Goal: Transaction & Acquisition: Obtain resource

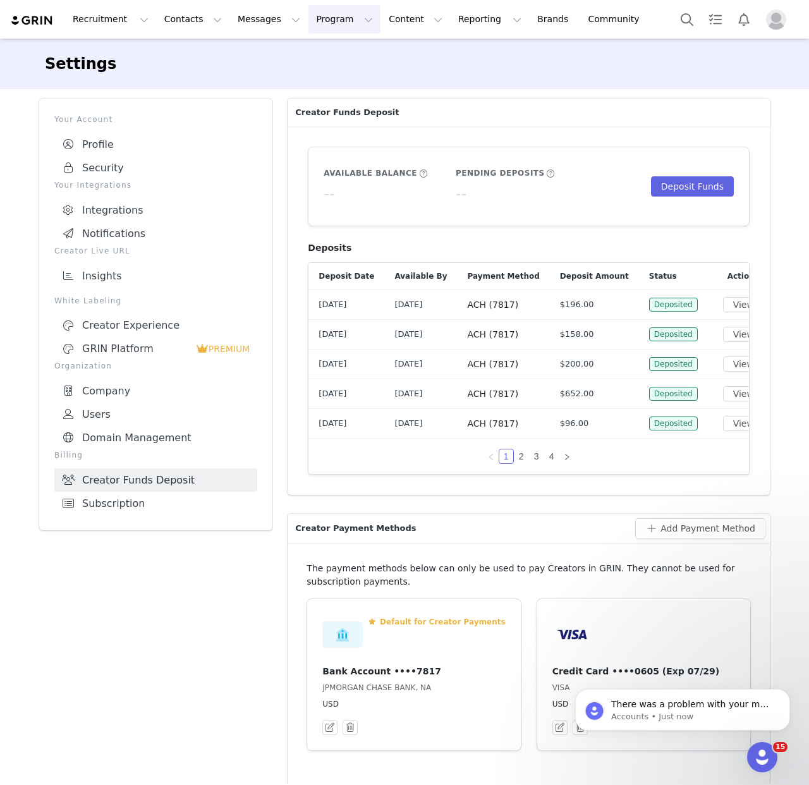
click at [326, 23] on button "Program Program" at bounding box center [344, 19] width 72 height 28
click at [322, 103] on p "Payments" at bounding box center [321, 102] width 44 height 13
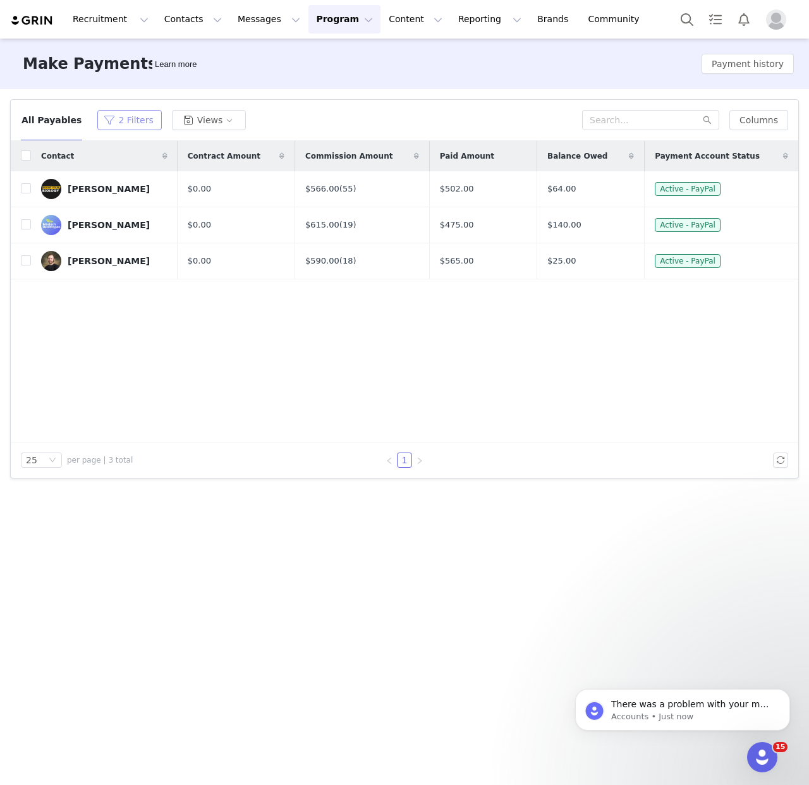
click at [133, 117] on button "2 Filters" at bounding box center [129, 120] width 64 height 20
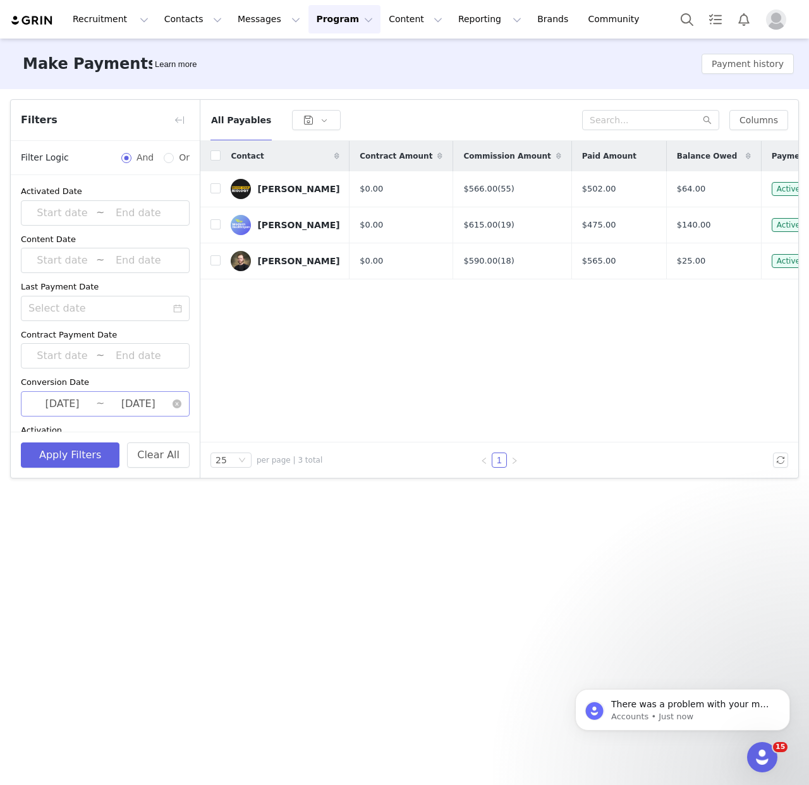
click at [147, 404] on input "[DATE]" at bounding box center [138, 403] width 68 height 16
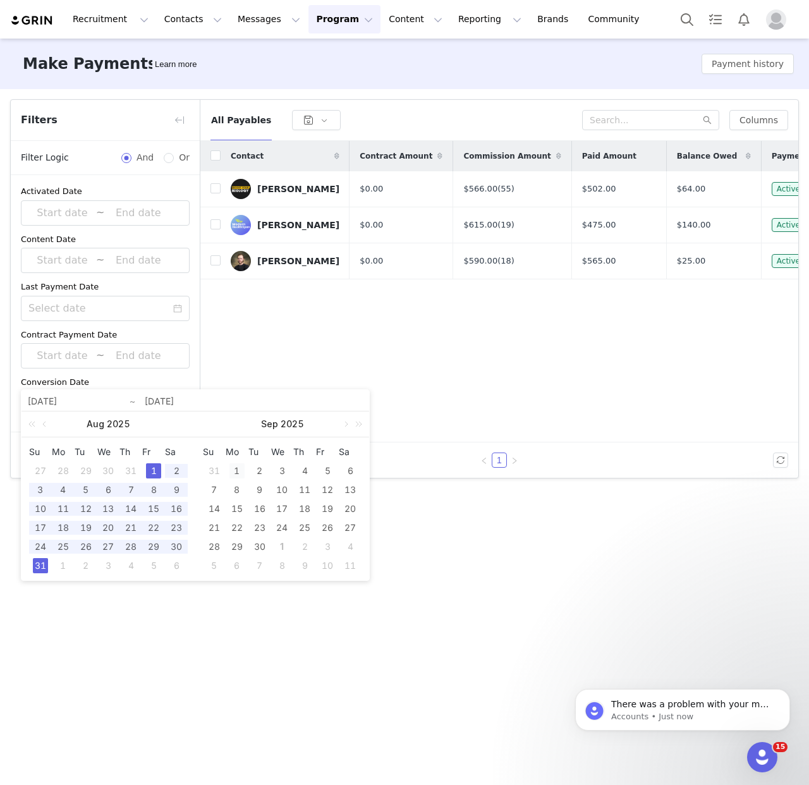
click at [234, 469] on div "1" at bounding box center [236, 470] width 15 height 15
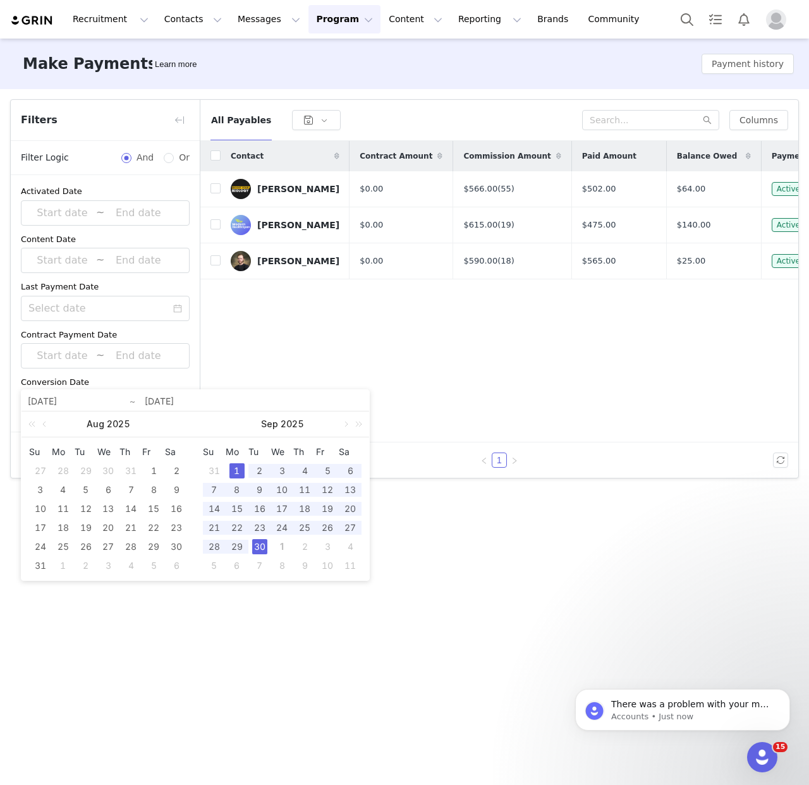
click at [259, 551] on div "30" at bounding box center [259, 546] width 15 height 15
type input "[DATE]"
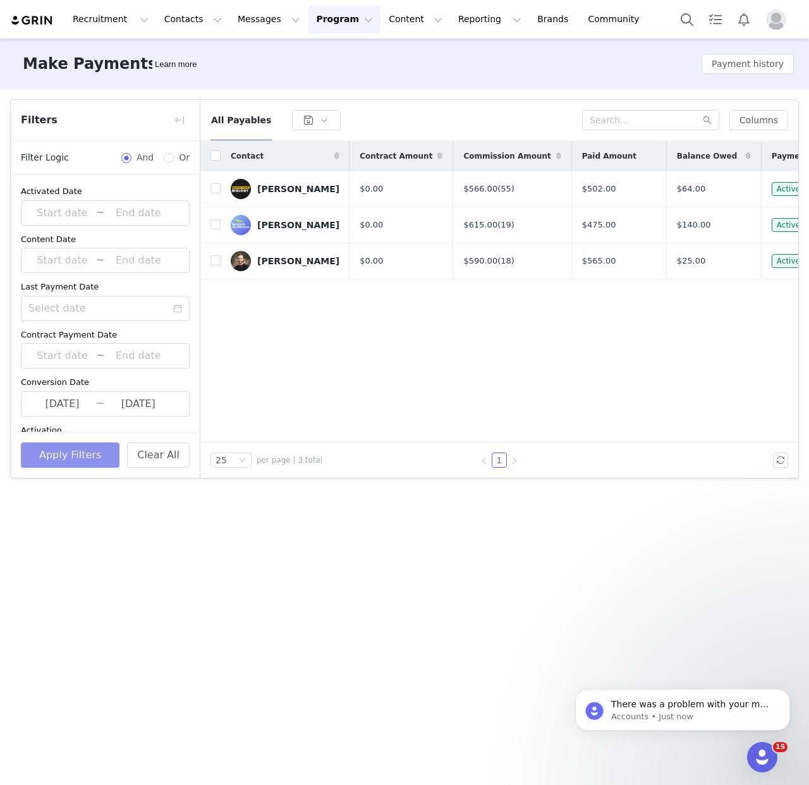
click at [75, 455] on button "Apply Filters" at bounding box center [70, 454] width 99 height 25
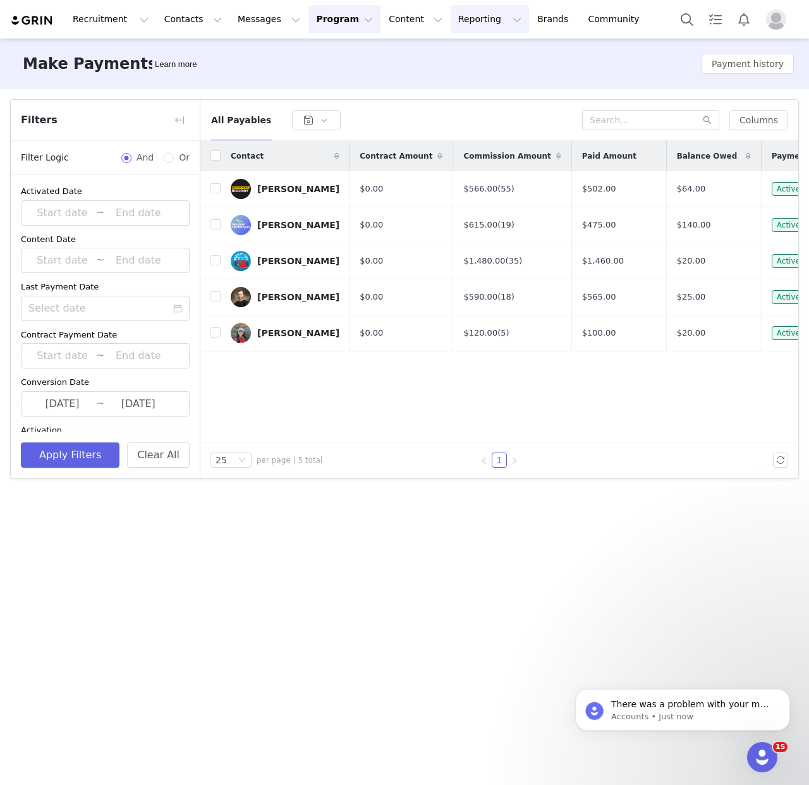
click at [469, 23] on button "Reporting Reporting" at bounding box center [489, 19] width 78 height 28
click at [153, 585] on div "Make Payments Learn more Payment history Filters Filter Logic And Or Activated …" at bounding box center [404, 411] width 809 height 744
click at [759, 752] on icon "Open Intercom Messenger" at bounding box center [760, 755] width 21 height 21
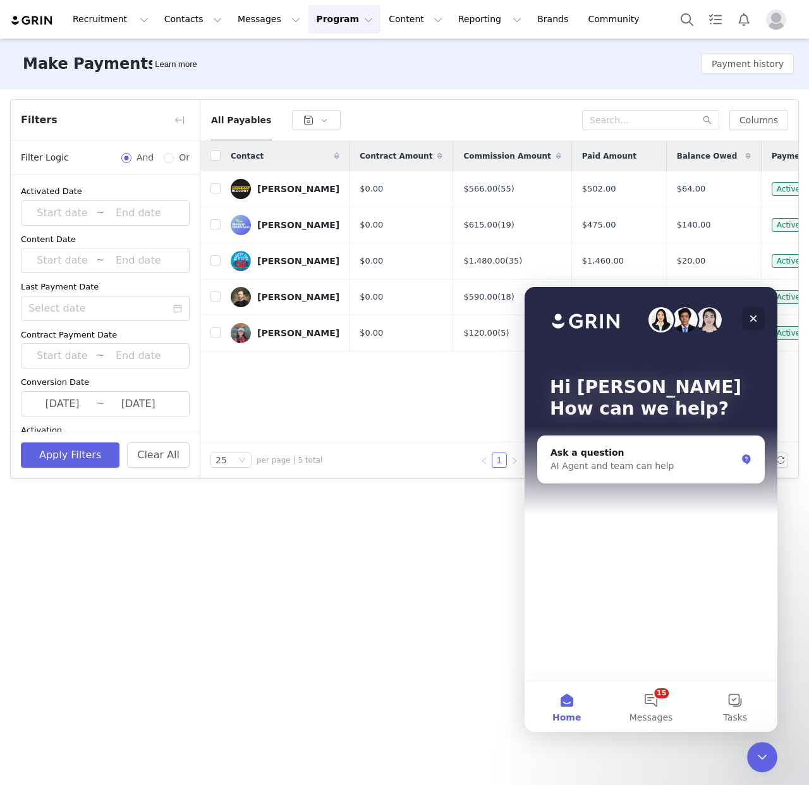
click at [756, 316] on icon "Close" at bounding box center [753, 318] width 10 height 10
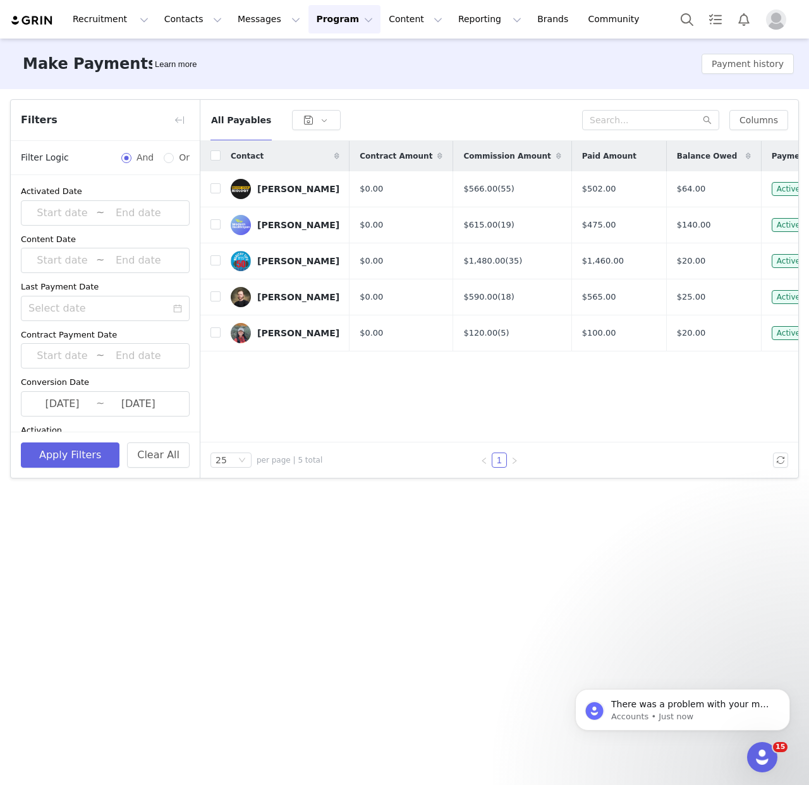
click at [774, 20] on img "Profile" at bounding box center [776, 19] width 20 height 20
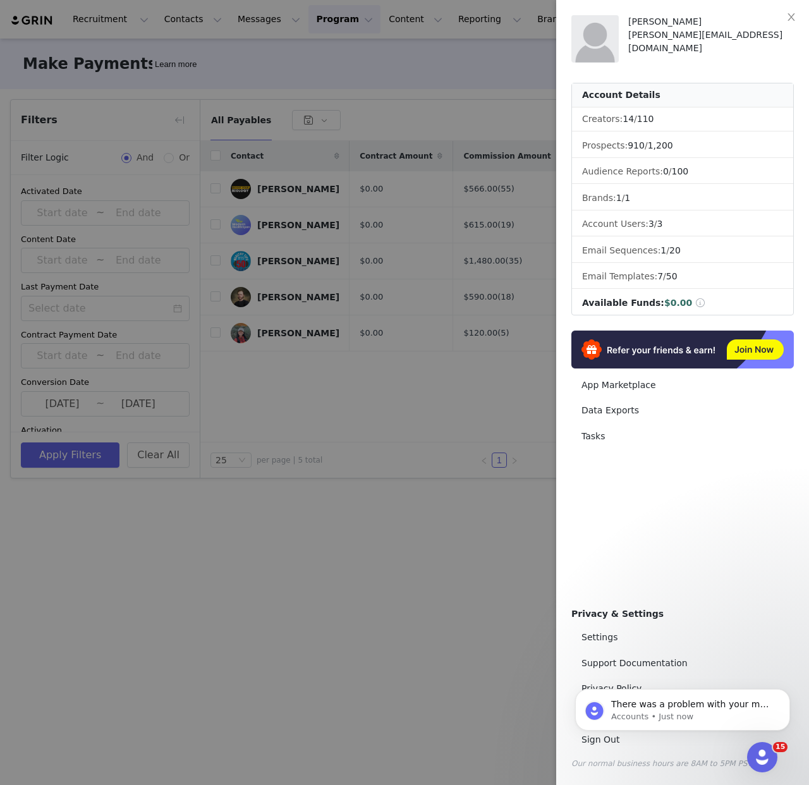
click at [630, 632] on div "There was a problem with your most recent GRIN subscription payment. Hi [PERSON…" at bounding box center [682, 651] width 232 height 158
click at [599, 636] on div "There was a problem with your most recent GRIN subscription payment. Hi [PERSON…" at bounding box center [682, 651] width 232 height 158
click at [785, 691] on icon "Dismiss notification" at bounding box center [785, 692] width 4 height 4
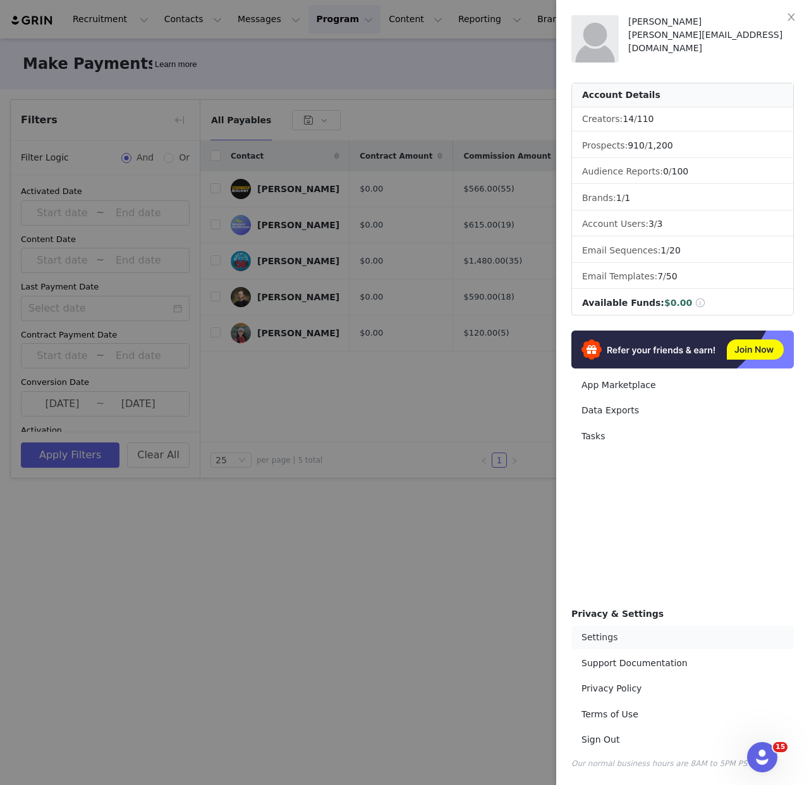
click at [610, 639] on link "Settings" at bounding box center [682, 636] width 222 height 23
select select "Pacific/[GEOGRAPHIC_DATA]"
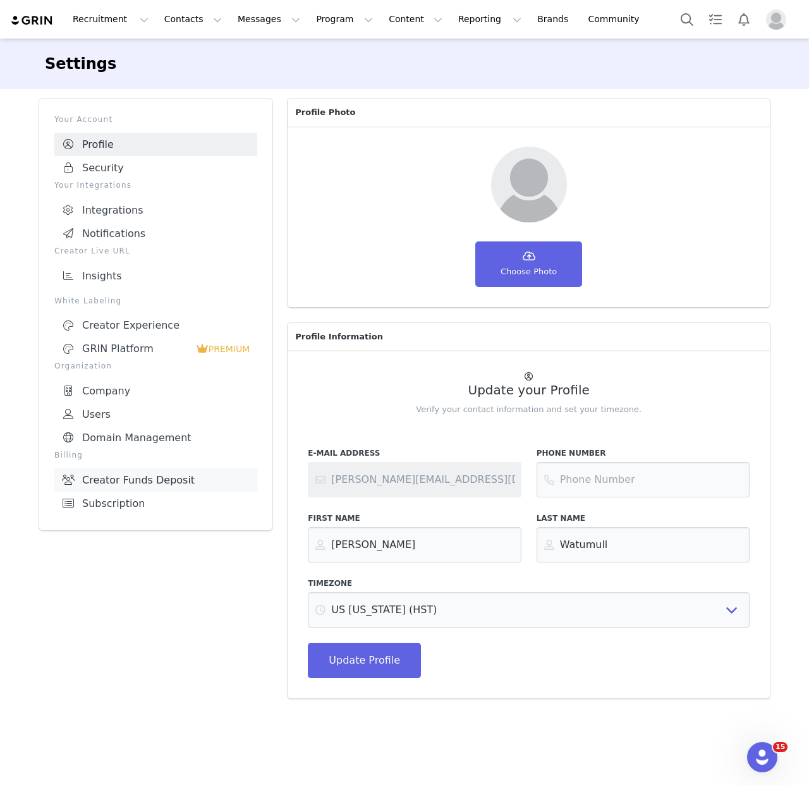
click at [128, 472] on link "Creator Funds Deposit" at bounding box center [155, 479] width 203 height 23
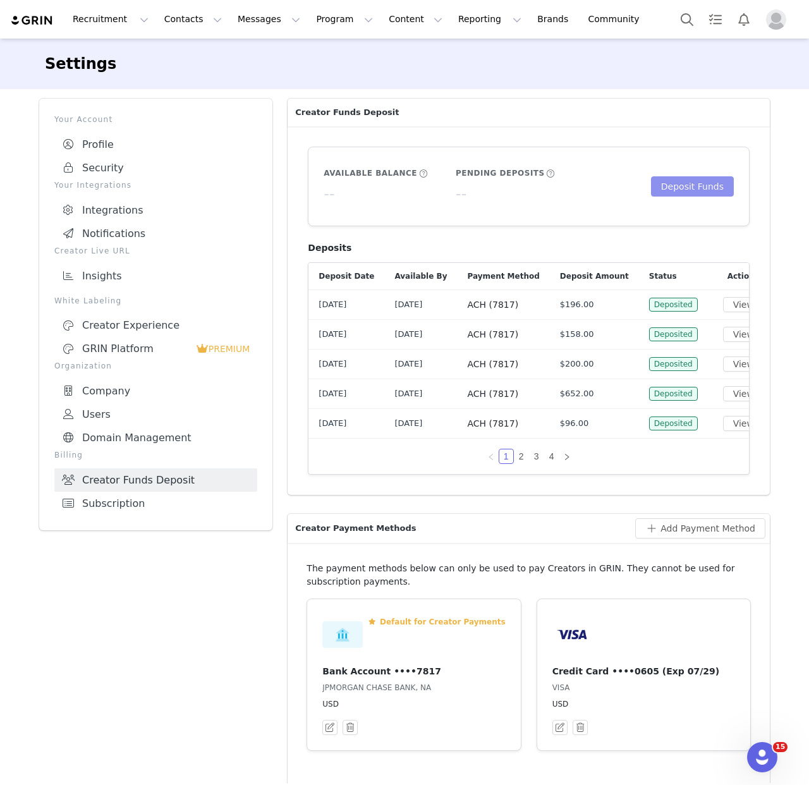
click at [683, 192] on button "Deposit Funds" at bounding box center [692, 186] width 83 height 20
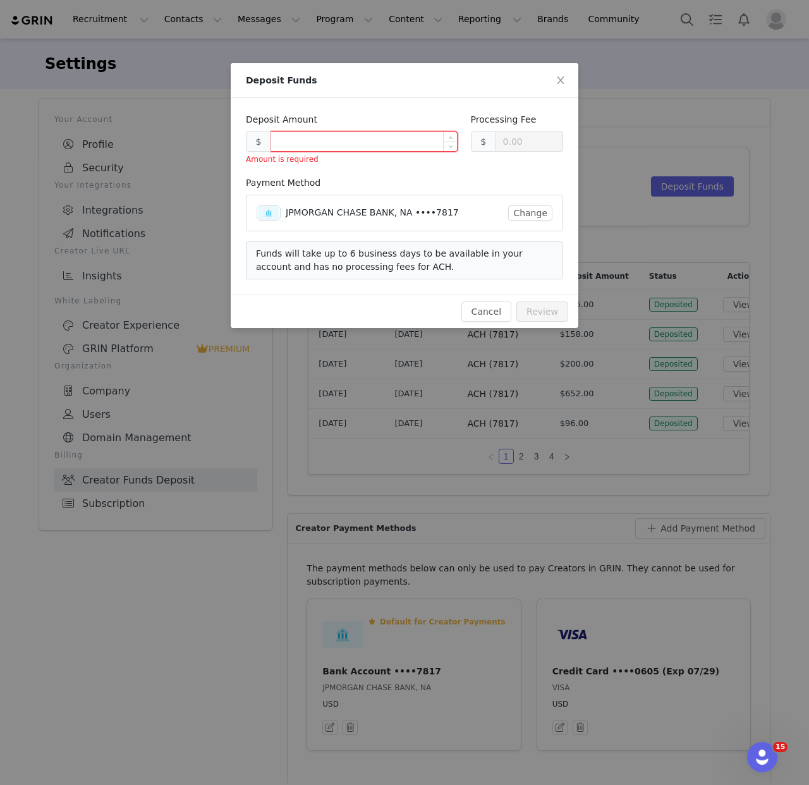
click at [309, 146] on input at bounding box center [364, 141] width 186 height 19
paste input "269"
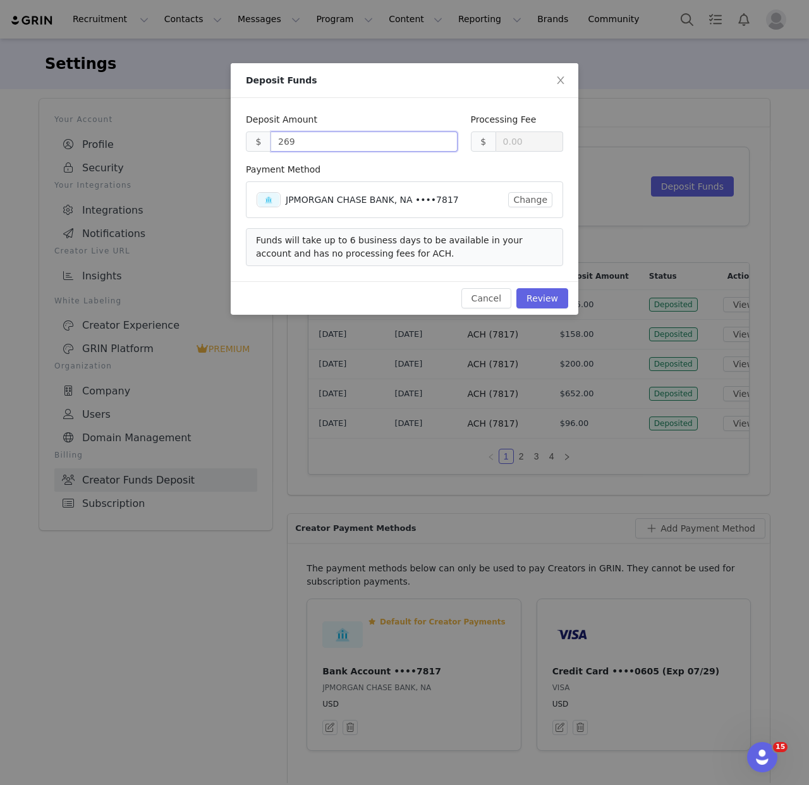
click at [391, 110] on div "Deposit Amount $ 269 Processing Fee $ 0.00 Payment Method JPMORGAN CHASE BANK, …" at bounding box center [404, 189] width 347 height 183
type input "269.00"
click at [547, 299] on button "Review" at bounding box center [542, 298] width 52 height 20
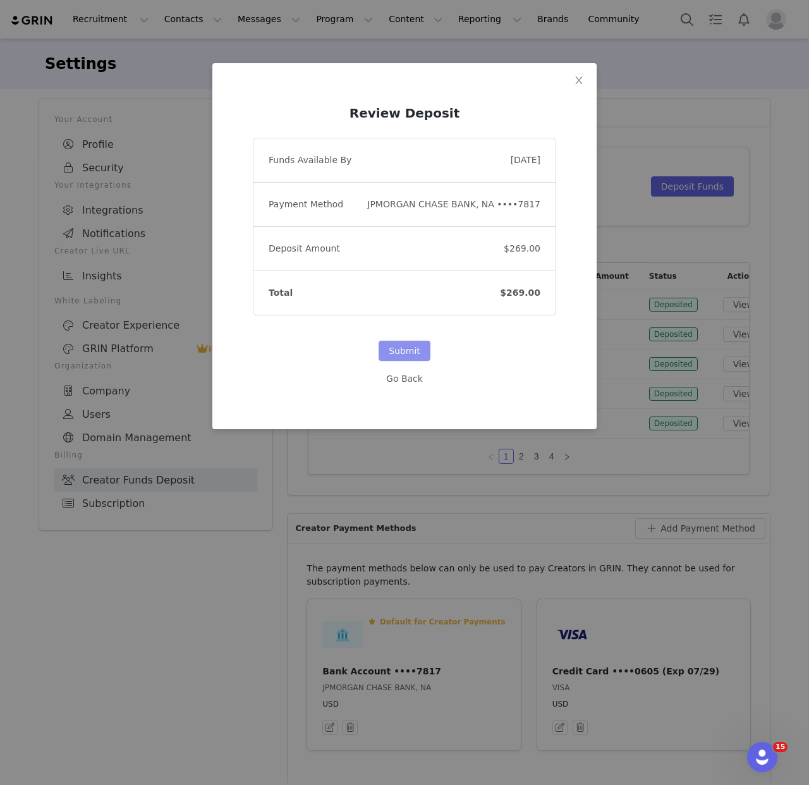
click at [399, 353] on button "Submit" at bounding box center [404, 350] width 52 height 20
